Goal: Information Seeking & Learning: Learn about a topic

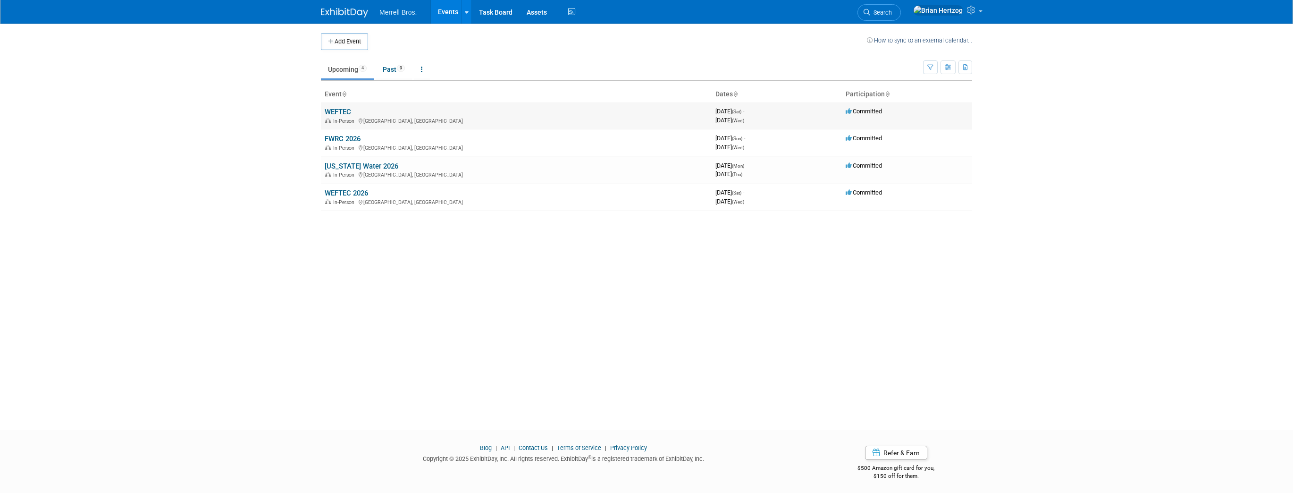
click at [337, 111] on link "WEFTEC" at bounding box center [338, 112] width 26 height 8
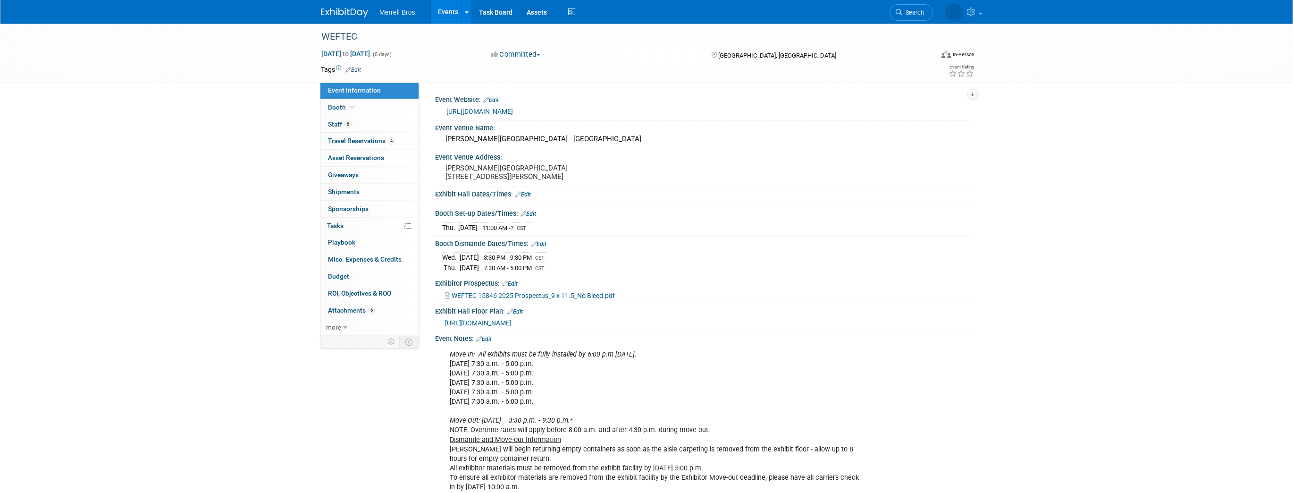
click at [493, 111] on link "https://www.weftec.org/" at bounding box center [479, 112] width 67 height 8
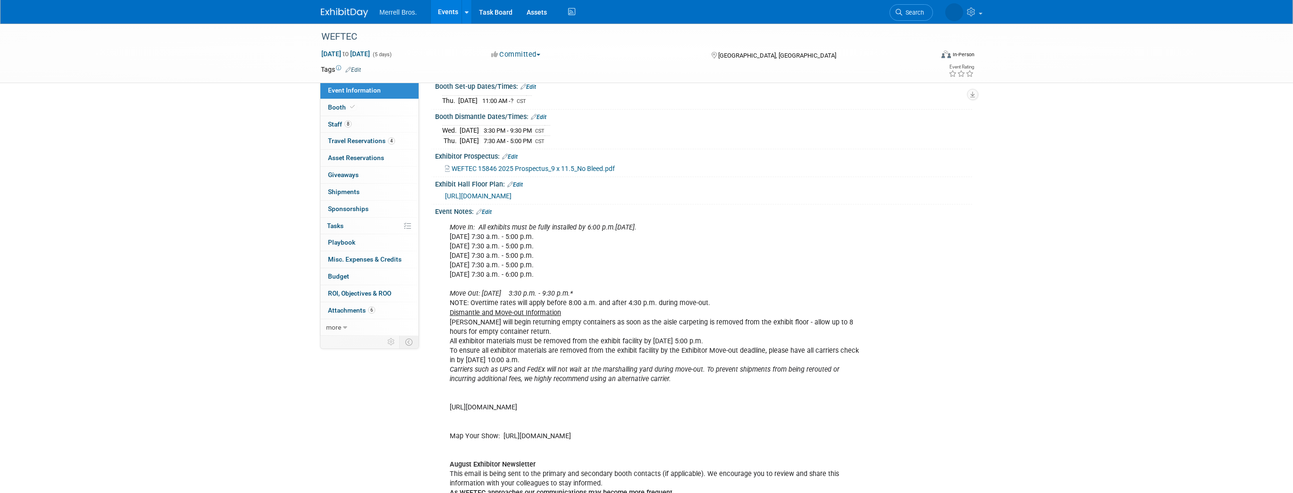
scroll to position [113, 0]
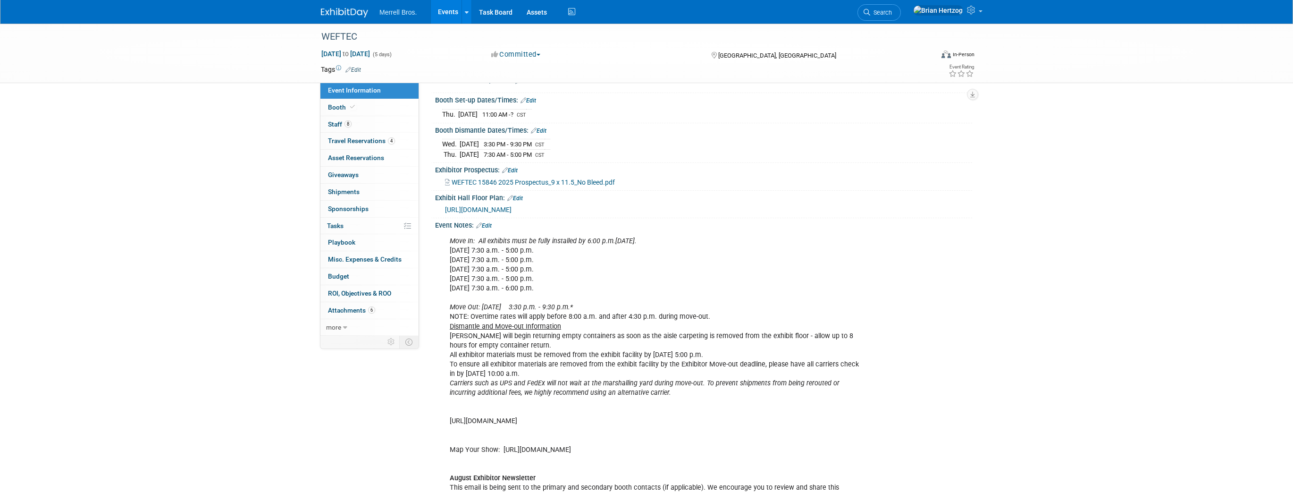
click at [512, 213] on span "https://weftec25.mapyourshow.com/8_0/exhview/index.cfm?orsearchtype0=exhibitor&…" at bounding box center [478, 210] width 67 height 8
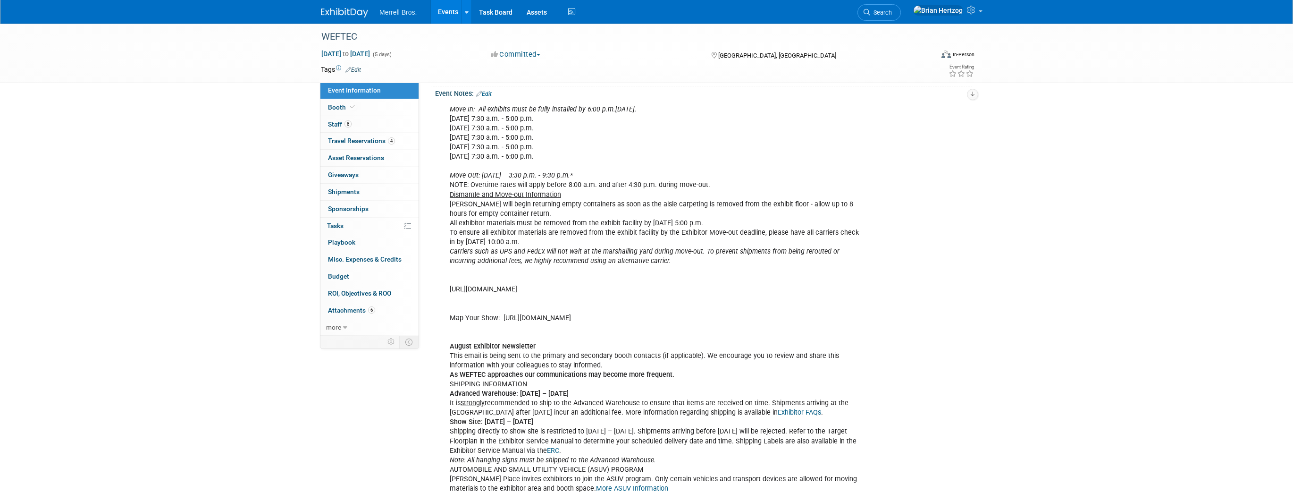
scroll to position [302, 0]
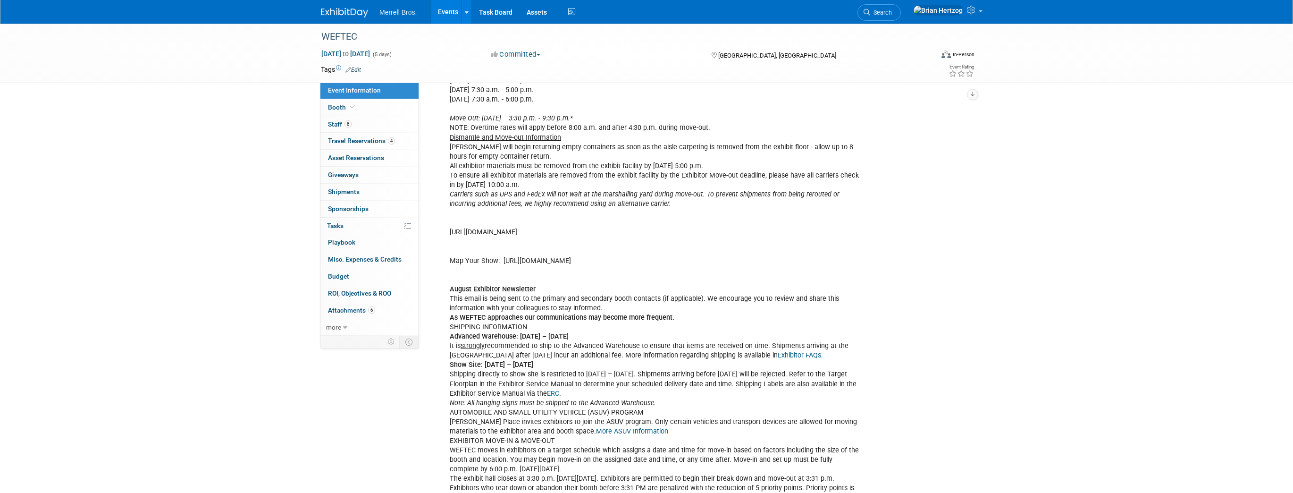
click at [594, 248] on div "Move In: All exhibits must be fully installed by 6:00 p.m., Sunday, September 2…" at bounding box center [655, 431] width 425 height 777
click at [594, 249] on div "Move In: All exhibits must be fully installed by 6:00 p.m., Sunday, September 2…" at bounding box center [655, 431] width 425 height 777
click at [593, 249] on div "Move In: All exhibits must be fully installed by 6:00 p.m., Sunday, September 2…" at bounding box center [655, 431] width 425 height 777
copy div "https://registration.experientevent.com/ShowWEF251/Flow/EXH/?#!/registrant//Das…"
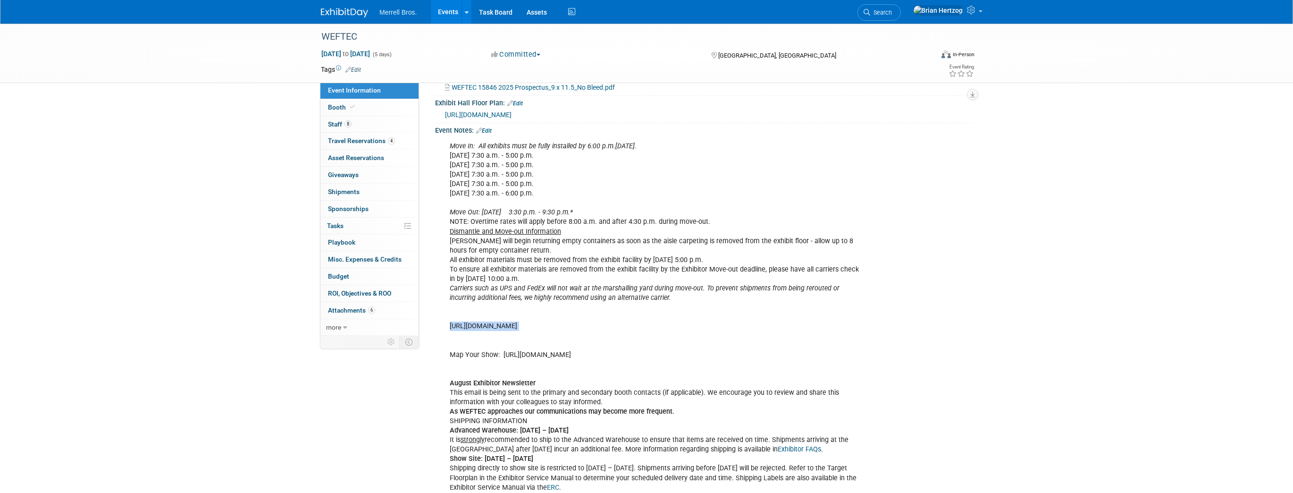
scroll to position [227, 0]
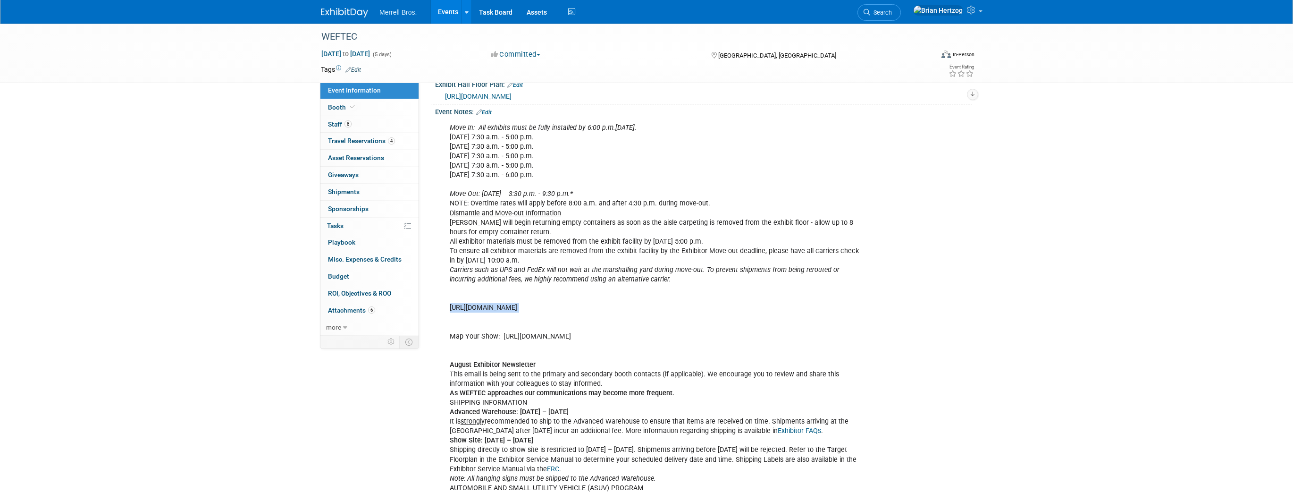
copy div "https://registration.experientevent.com/ShowWEF251/Flow/EXH/?#!/registrant//Das…"
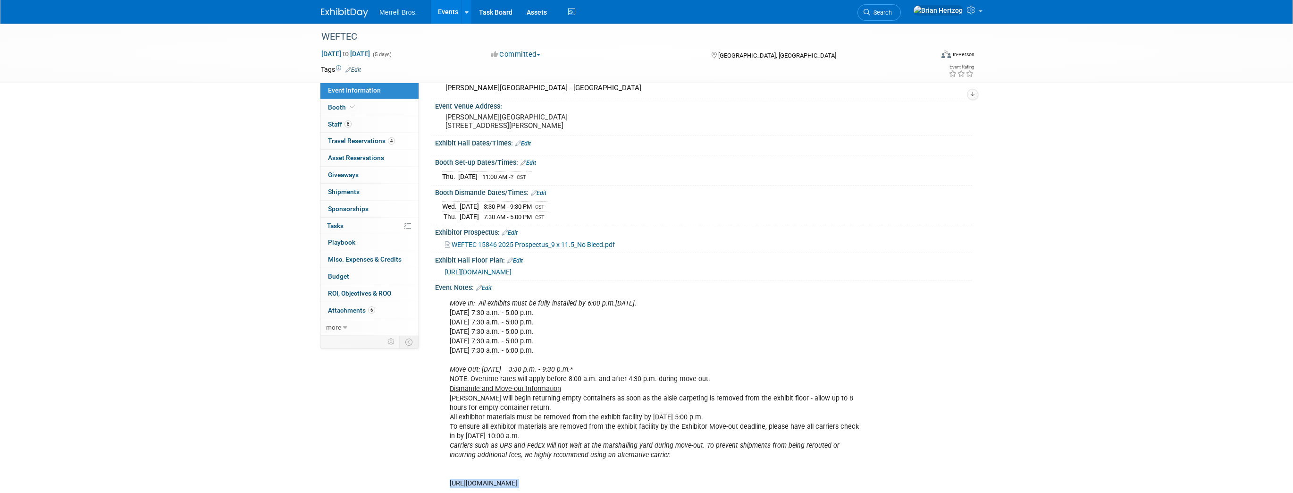
scroll to position [0, 0]
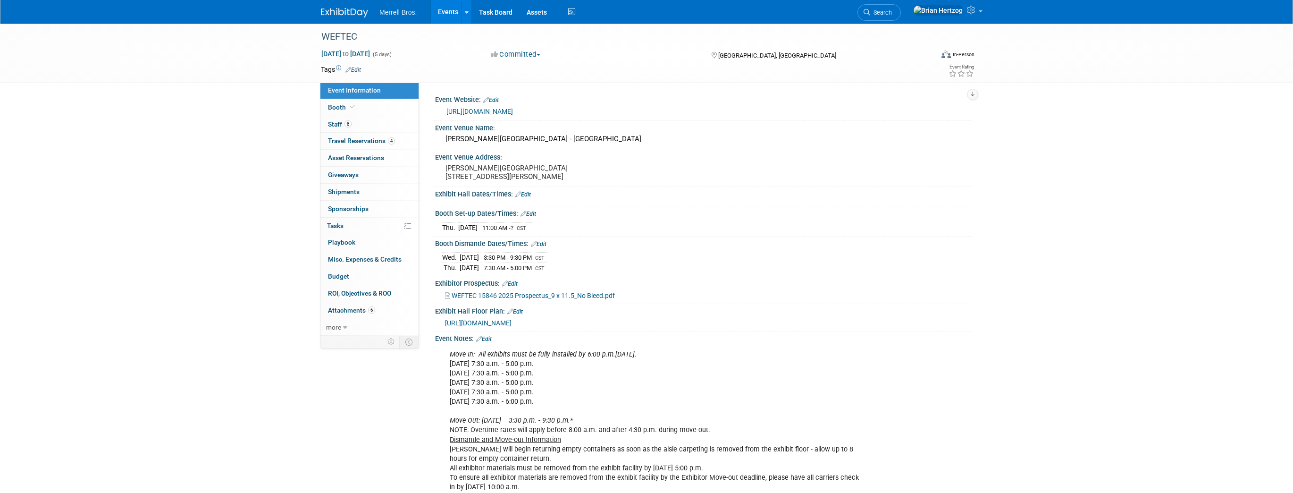
click at [499, 109] on link "https://www.weftec.org/" at bounding box center [479, 112] width 67 height 8
